Goal: Task Accomplishment & Management: Complete application form

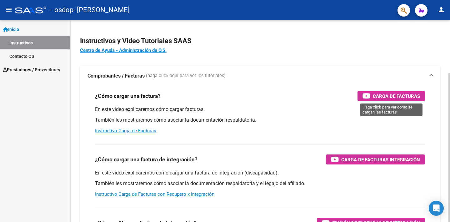
click at [396, 93] on span "Carga de Facturas" at bounding box center [396, 96] width 47 height 8
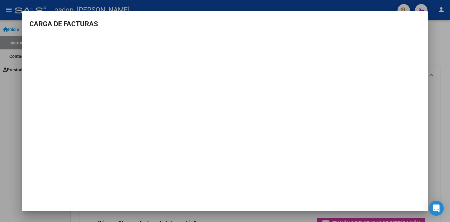
click at [440, 46] on div at bounding box center [225, 111] width 450 height 222
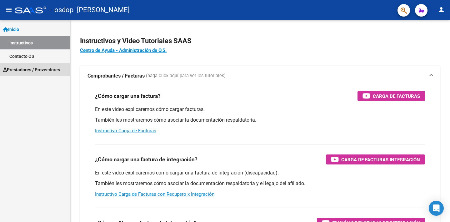
click at [29, 68] on span "Prestadores / Proveedores" at bounding box center [31, 69] width 57 height 7
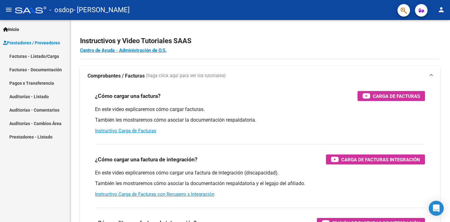
click at [15, 69] on link "Facturas - Documentación" at bounding box center [35, 69] width 70 height 13
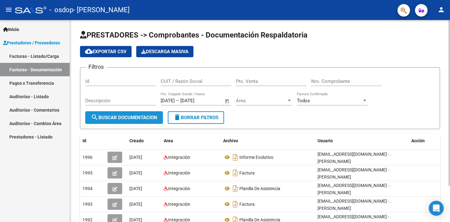
click at [114, 117] on span "search Buscar Documentacion" at bounding box center [124, 118] width 66 height 6
click at [184, 80] on input "CUIT / Razón Social" at bounding box center [196, 81] width 71 height 6
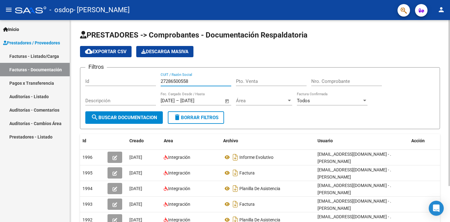
type input "27286500558"
click at [239, 82] on input "Pto. Venta" at bounding box center [271, 81] width 71 height 6
type input "0003"
click at [317, 81] on input "Nro. Comprobante" at bounding box center [346, 81] width 71 height 6
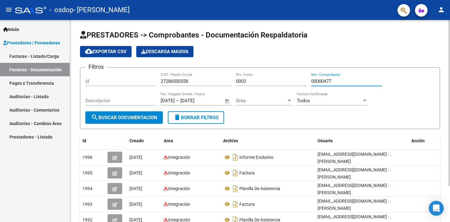
type input "00000477"
click at [90, 102] on input "Descripción" at bounding box center [120, 101] width 71 height 6
click at [357, 102] on div "Todos" at bounding box center [329, 101] width 65 height 6
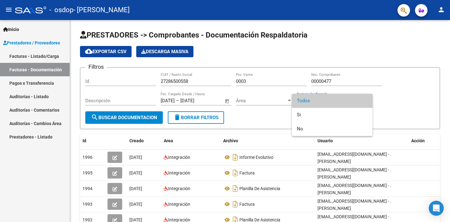
click at [375, 97] on div at bounding box center [225, 111] width 450 height 222
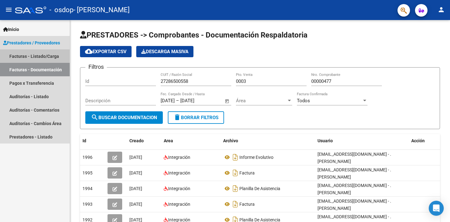
click at [39, 55] on link "Facturas - Listado/Carga" at bounding box center [35, 55] width 70 height 13
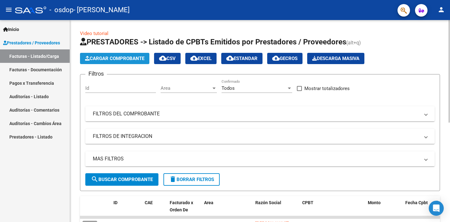
click at [112, 58] on span "Cargar Comprobante" at bounding box center [114, 59] width 59 height 6
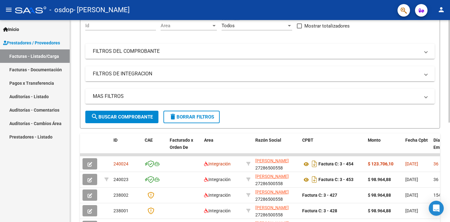
scroll to position [94, 0]
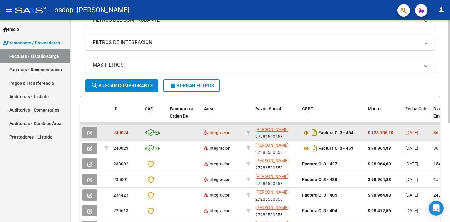
drag, startPoint x: 429, startPoint y: 133, endPoint x: 419, endPoint y: 135, distance: 10.2
click at [90, 131] on icon "button" at bounding box center [90, 133] width 5 height 5
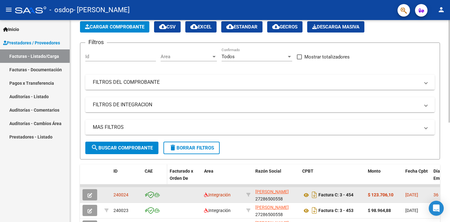
scroll to position [31, 0]
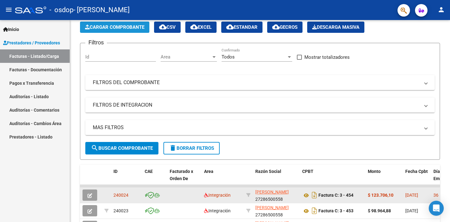
click at [118, 26] on span "Cargar Comprobante" at bounding box center [114, 27] width 59 height 6
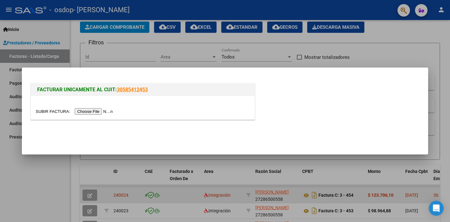
click at [100, 113] on input "file" at bounding box center [75, 111] width 79 height 7
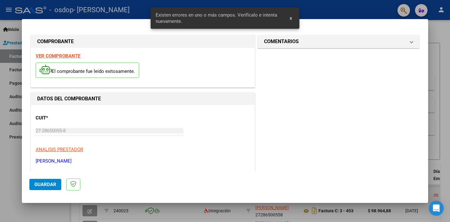
scroll to position [134, 0]
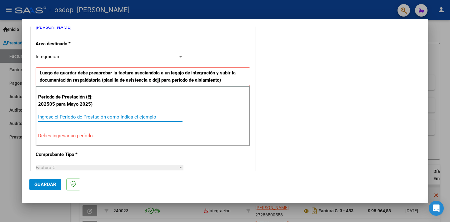
click at [56, 116] on input "Ingrese el Período de Prestación como indica el ejemplo" at bounding box center [110, 117] width 144 height 6
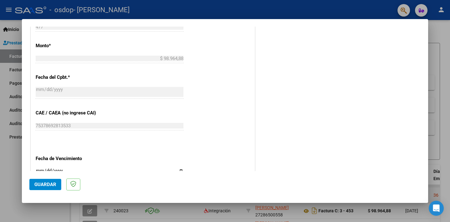
scroll to position [353, 0]
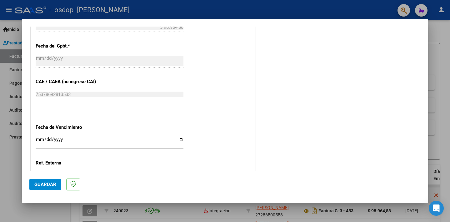
type input "202508"
click at [180, 137] on input "Ingresar la fecha" at bounding box center [110, 142] width 148 height 10
click at [179, 137] on input "Ingresar la fecha" at bounding box center [110, 142] width 148 height 10
type input "[DATE]"
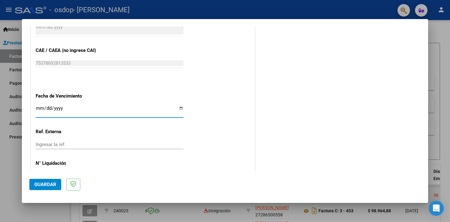
scroll to position [398, 0]
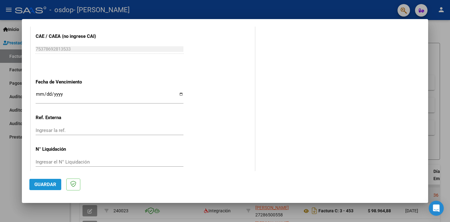
click at [46, 185] on span "Guardar" at bounding box center [45, 185] width 22 height 6
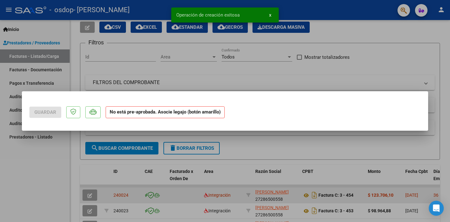
scroll to position [0, 0]
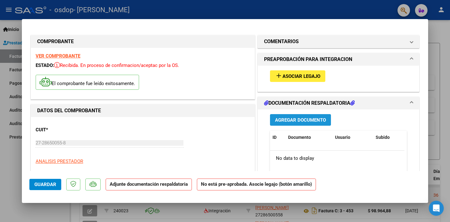
click at [302, 120] on span "Agregar Documento" at bounding box center [300, 120] width 51 height 6
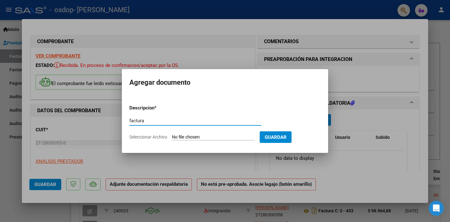
type input "factura"
click at [186, 137] on input "Seleccionar Archivo" at bounding box center [213, 137] width 83 height 6
type input "C:\fakepath\27286500558_011_00003_00000477.pdf"
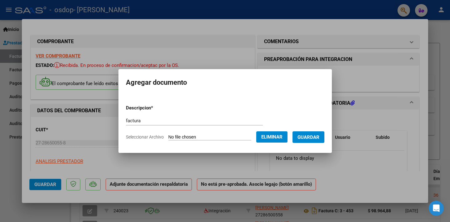
click at [306, 137] on span "Guardar" at bounding box center [309, 137] width 22 height 6
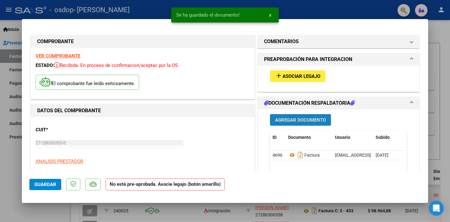
click at [290, 119] on span "Agregar Documento" at bounding box center [300, 120] width 51 height 6
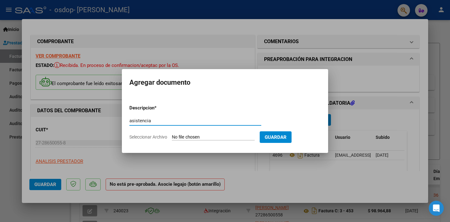
type input "asistencia"
click at [198, 138] on input "Seleccionar Archivo" at bounding box center [213, 137] width 83 height 6
type input "C:\fakepath\asistencia [DATE] ismael0001.pdf"
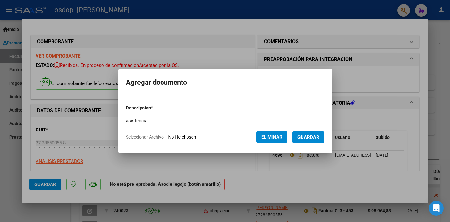
click at [307, 139] on span "Guardar" at bounding box center [309, 137] width 22 height 6
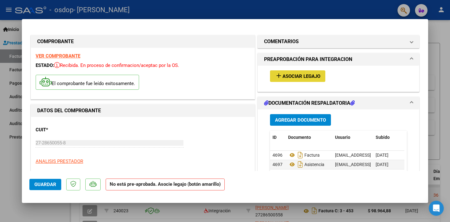
click at [294, 74] on span "Asociar Legajo" at bounding box center [302, 76] width 38 height 6
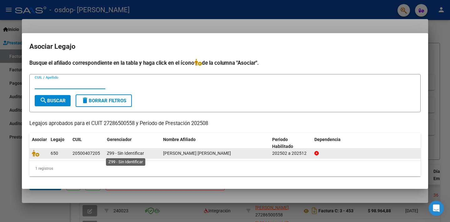
click at [123, 155] on span "Z99 - Sin Identificar" at bounding box center [125, 153] width 37 height 5
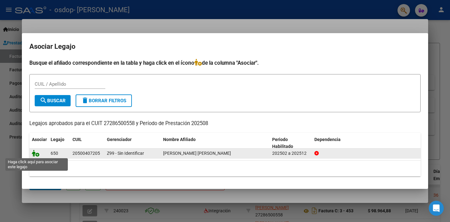
click at [34, 153] on icon at bounding box center [36, 153] width 8 height 7
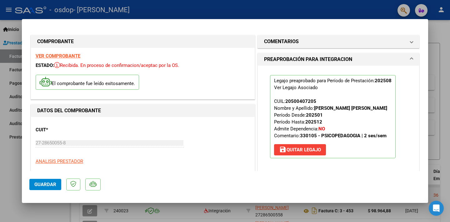
click at [45, 185] on span "Guardar" at bounding box center [45, 185] width 22 height 6
click at [363, 208] on div at bounding box center [225, 111] width 450 height 222
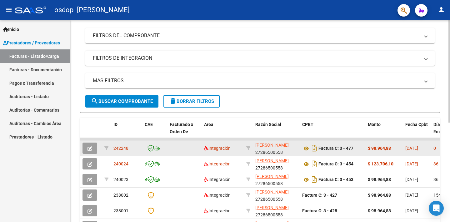
scroll to position [94, 0]
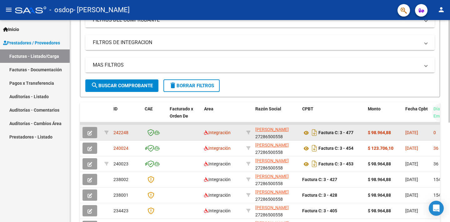
drag, startPoint x: 436, startPoint y: 113, endPoint x: 410, endPoint y: 77, distance: 44.1
click at [410, 77] on div "Video tutorial PRESTADORES -> Listado de CPBTs Emitidos por Prestadores / Prove…" at bounding box center [260, 117] width 360 height 363
click at [446, 167] on div "Video tutorial PRESTADORES -> Listado de CPBTs Emitidos por Prestadores / Prove…" at bounding box center [260, 122] width 380 height 393
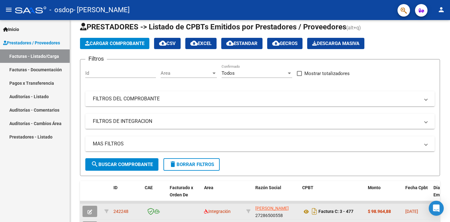
scroll to position [0, 0]
